Goal: Information Seeking & Learning: Understand process/instructions

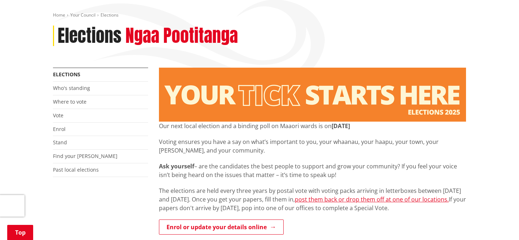
scroll to position [82, 0]
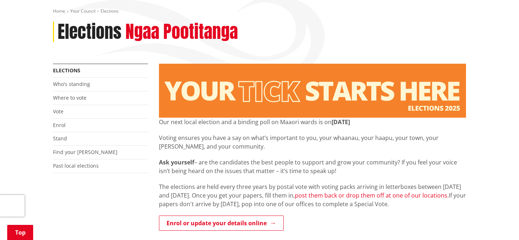
click at [341, 195] on link "post them back or drop them off at one of our locations." at bounding box center [372, 196] width 154 height 8
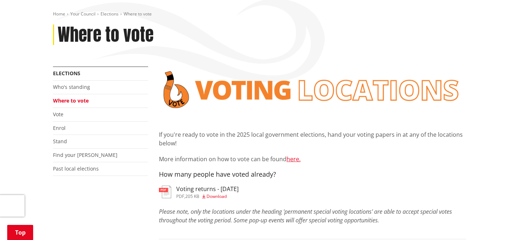
scroll to position [80, 0]
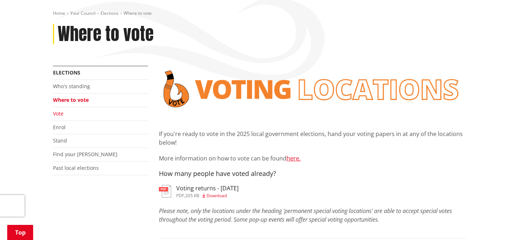
click at [59, 115] on link "Vote" at bounding box center [58, 113] width 10 height 7
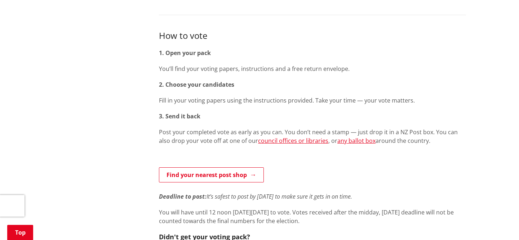
scroll to position [334, 0]
click at [342, 142] on link "any ballot box" at bounding box center [356, 140] width 38 height 8
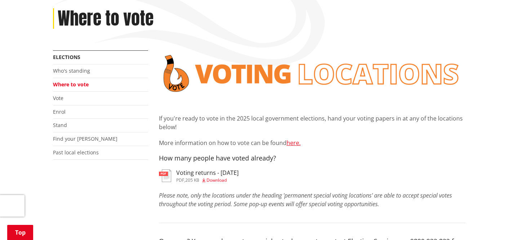
scroll to position [96, 0]
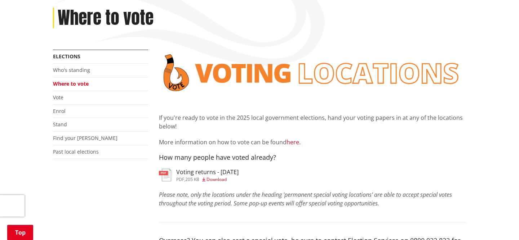
click at [291, 141] on link "here." at bounding box center [293, 142] width 14 height 8
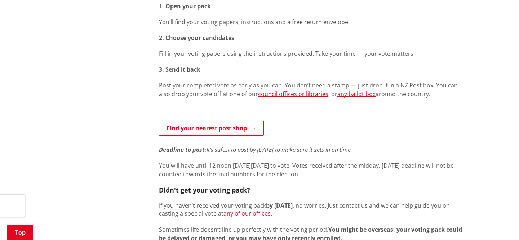
scroll to position [381, 0]
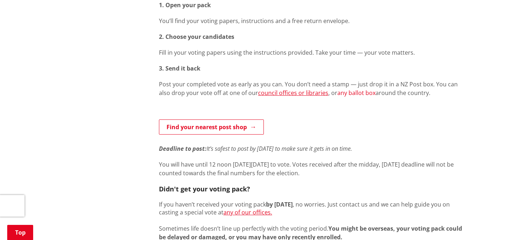
click at [337, 94] on link "any ballot box" at bounding box center [356, 93] width 38 height 8
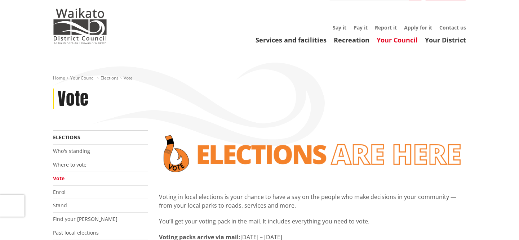
scroll to position [0, 0]
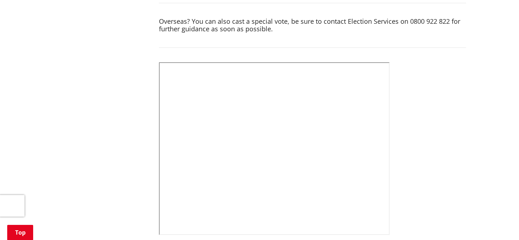
scroll to position [316, 0]
